Goal: Navigation & Orientation: Find specific page/section

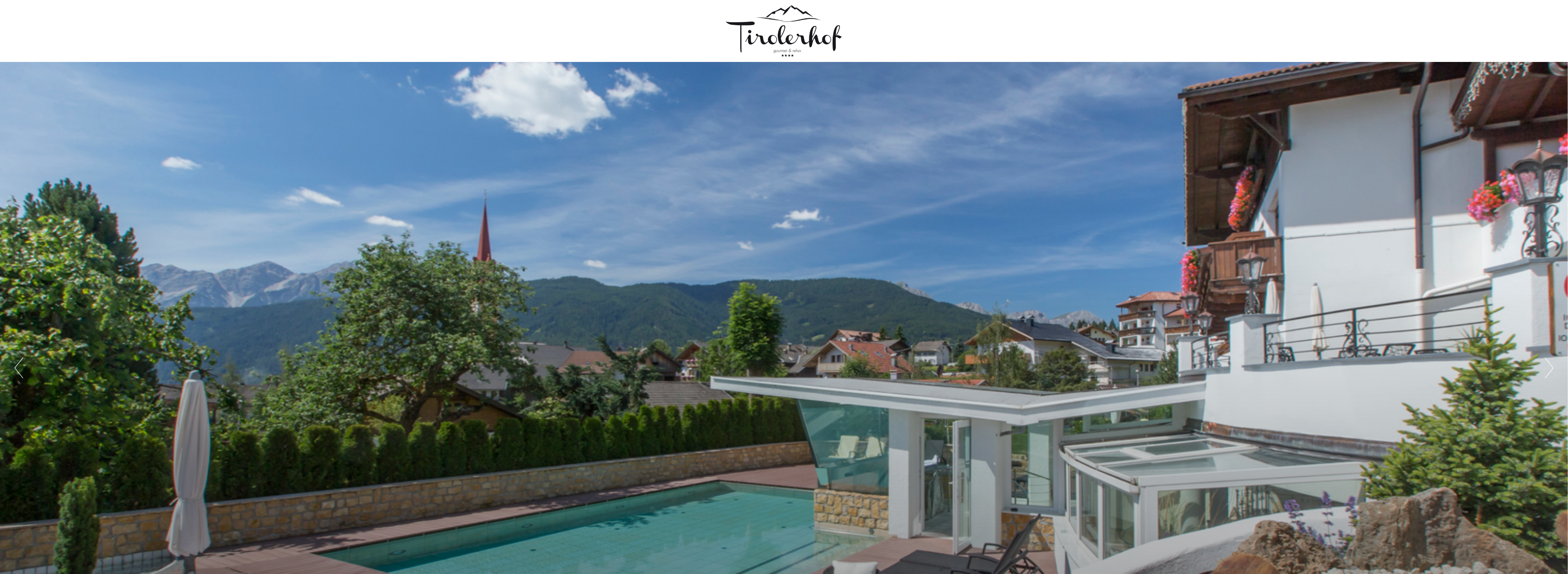
click at [530, 361] on div "Previous Next 1 2 3 4 5" at bounding box center [784, 368] width 1568 height 612
click at [1170, 386] on div "Previous Next 1 2 3 4 5" at bounding box center [784, 368] width 1568 height 612
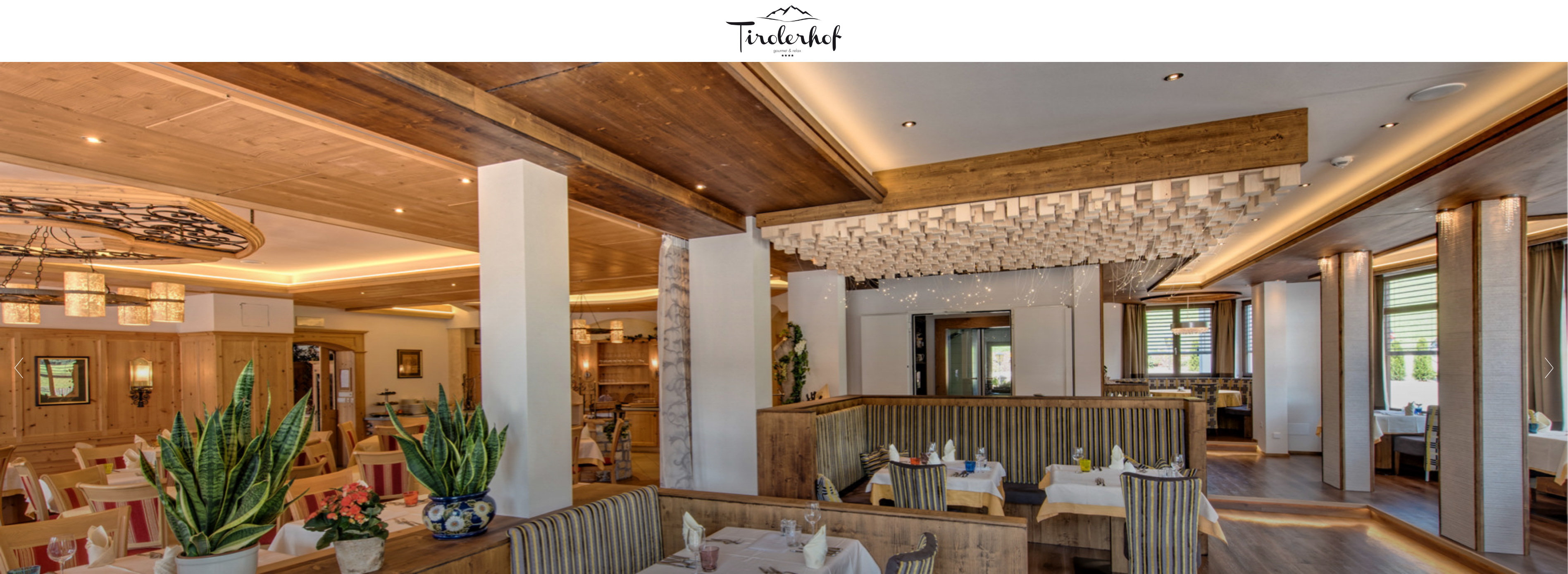
drag, startPoint x: 766, startPoint y: 435, endPoint x: 1153, endPoint y: 393, distance: 389.3
click at [1148, 394] on div "Previous Next 1 2 3 4 5" at bounding box center [784, 368] width 1568 height 612
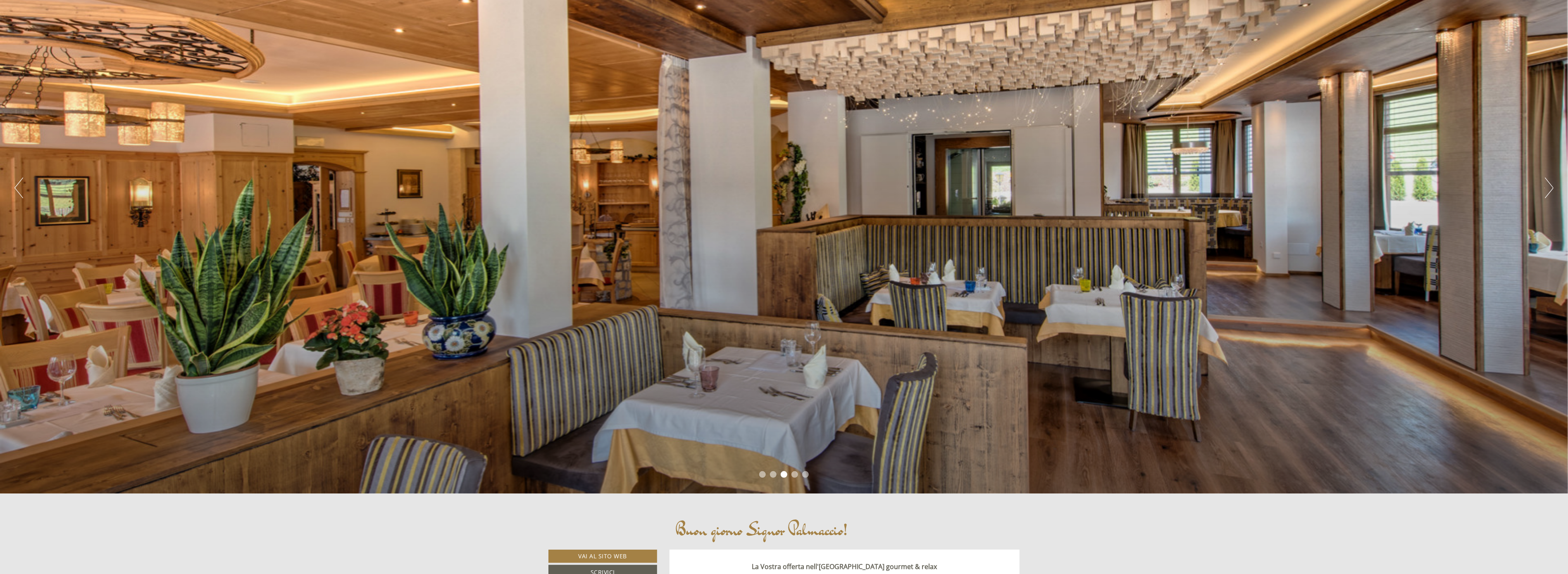
scroll to position [229, 0]
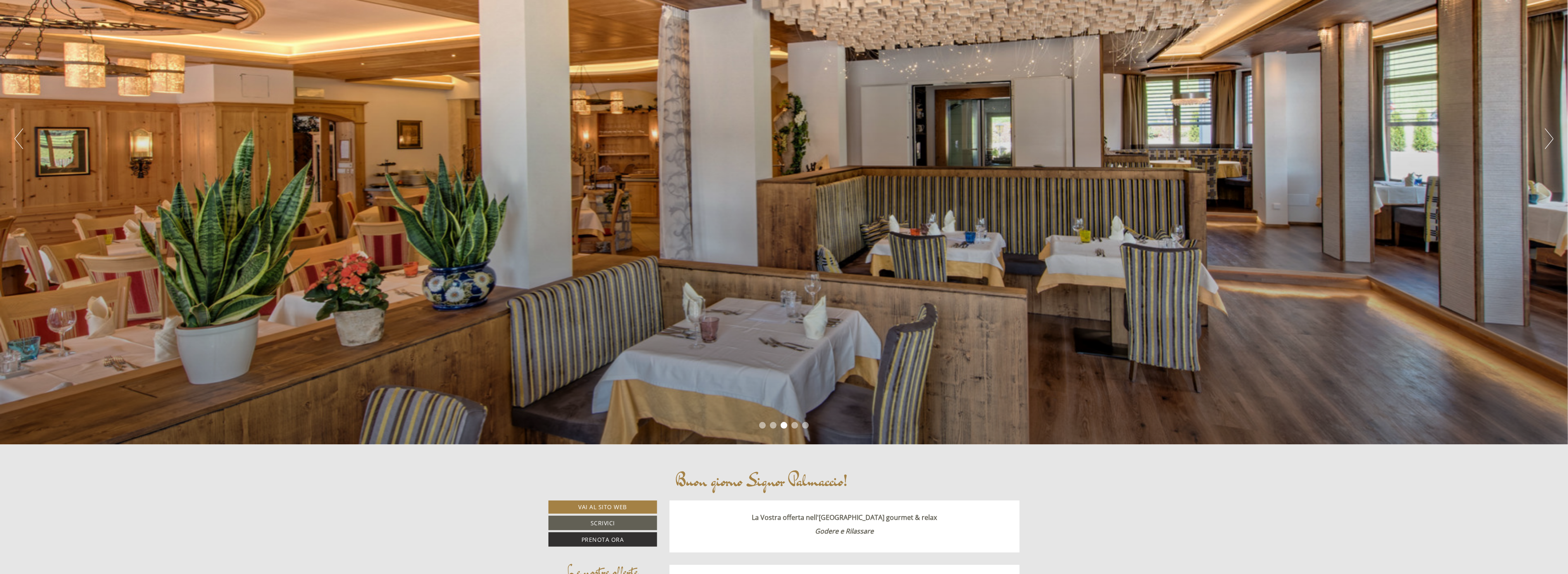
click at [670, 415] on div "Previous Next 1 2 3 4 5" at bounding box center [784, 138] width 1568 height 612
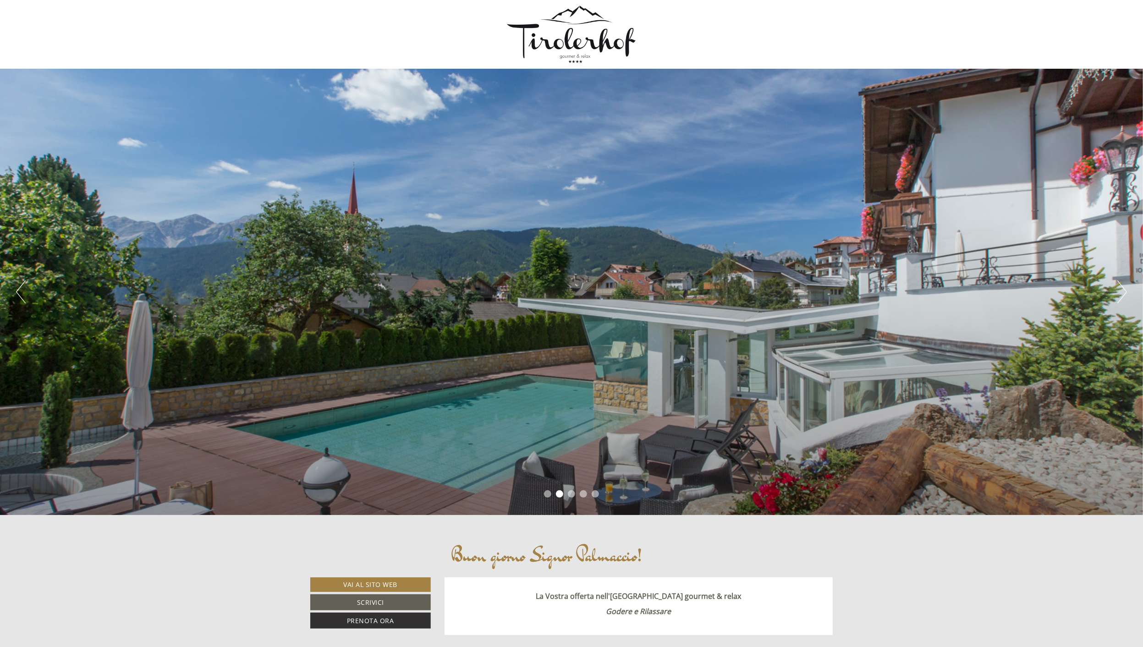
drag, startPoint x: 645, startPoint y: 294, endPoint x: 1179, endPoint y: 291, distance: 534.0
click at [545, 492] on li "1" at bounding box center [547, 493] width 7 height 7
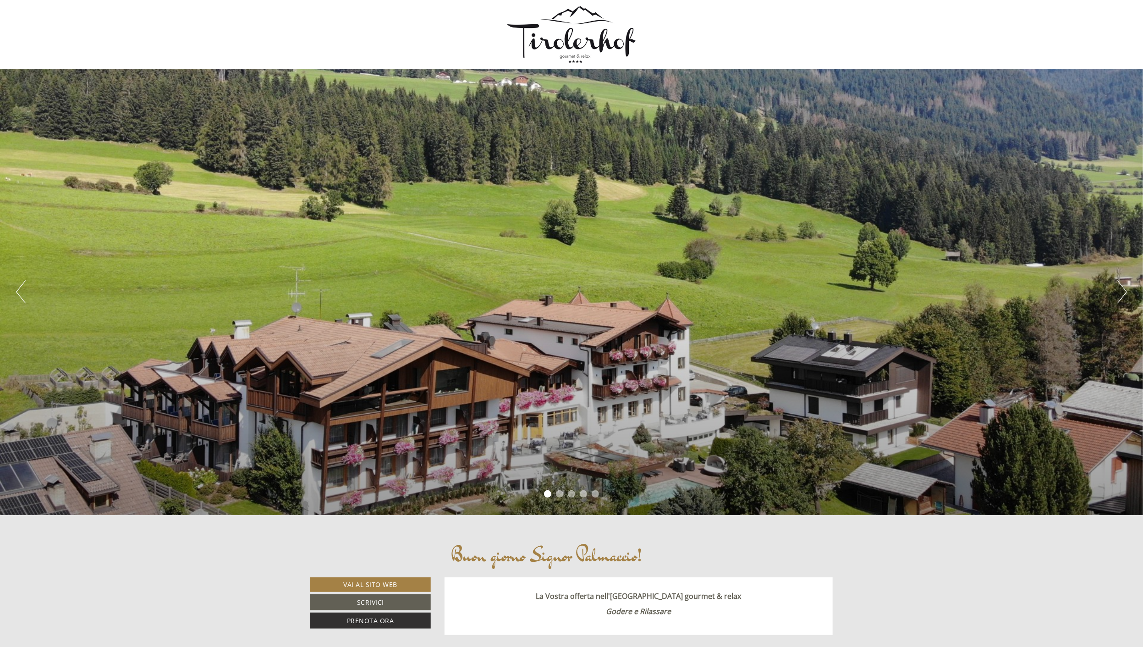
drag, startPoint x: 605, startPoint y: 347, endPoint x: 481, endPoint y: 360, distance: 124.9
click at [481, 360] on div "Previous Next 1 2 3 4 5" at bounding box center [571, 292] width 1143 height 446
click at [987, 312] on div "Previous Next 1 2 3 4 5" at bounding box center [571, 292] width 1143 height 446
